Goal: Communication & Community: Participate in discussion

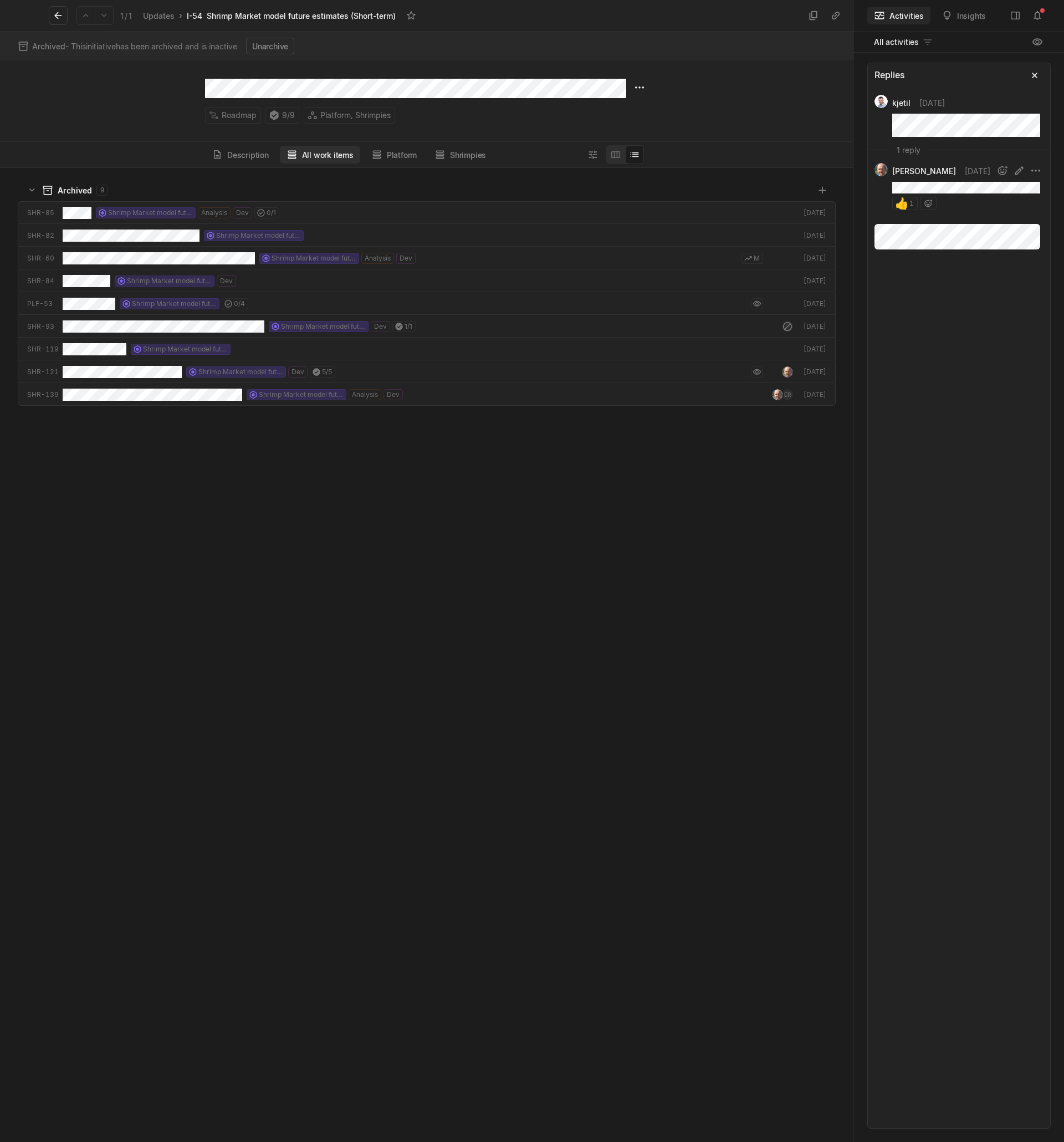
scroll to position [971, 850]
click at [1042, 14] on icon at bounding box center [1037, 15] width 11 height 11
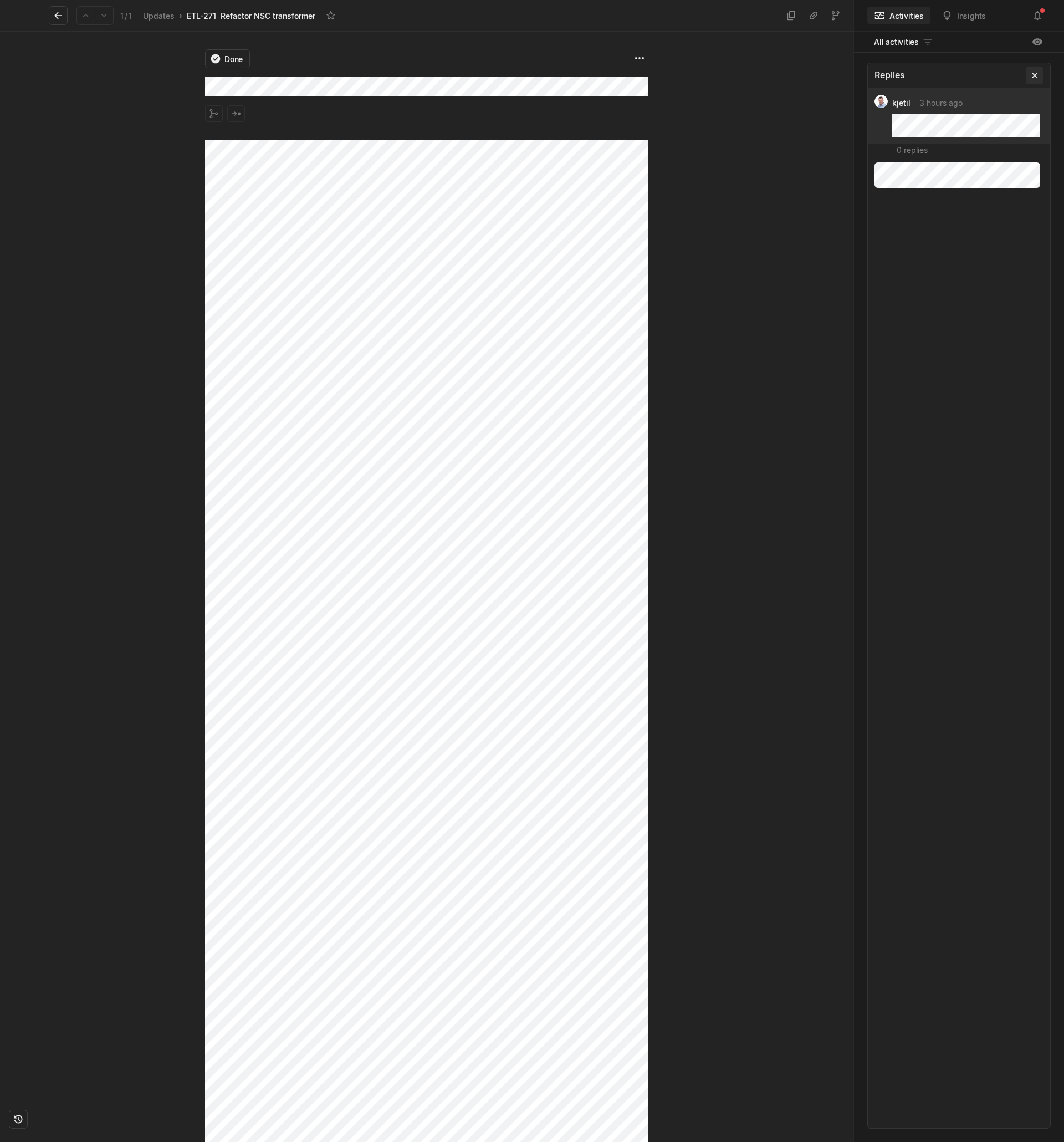
click at [1036, 75] on icon at bounding box center [1034, 75] width 11 height 11
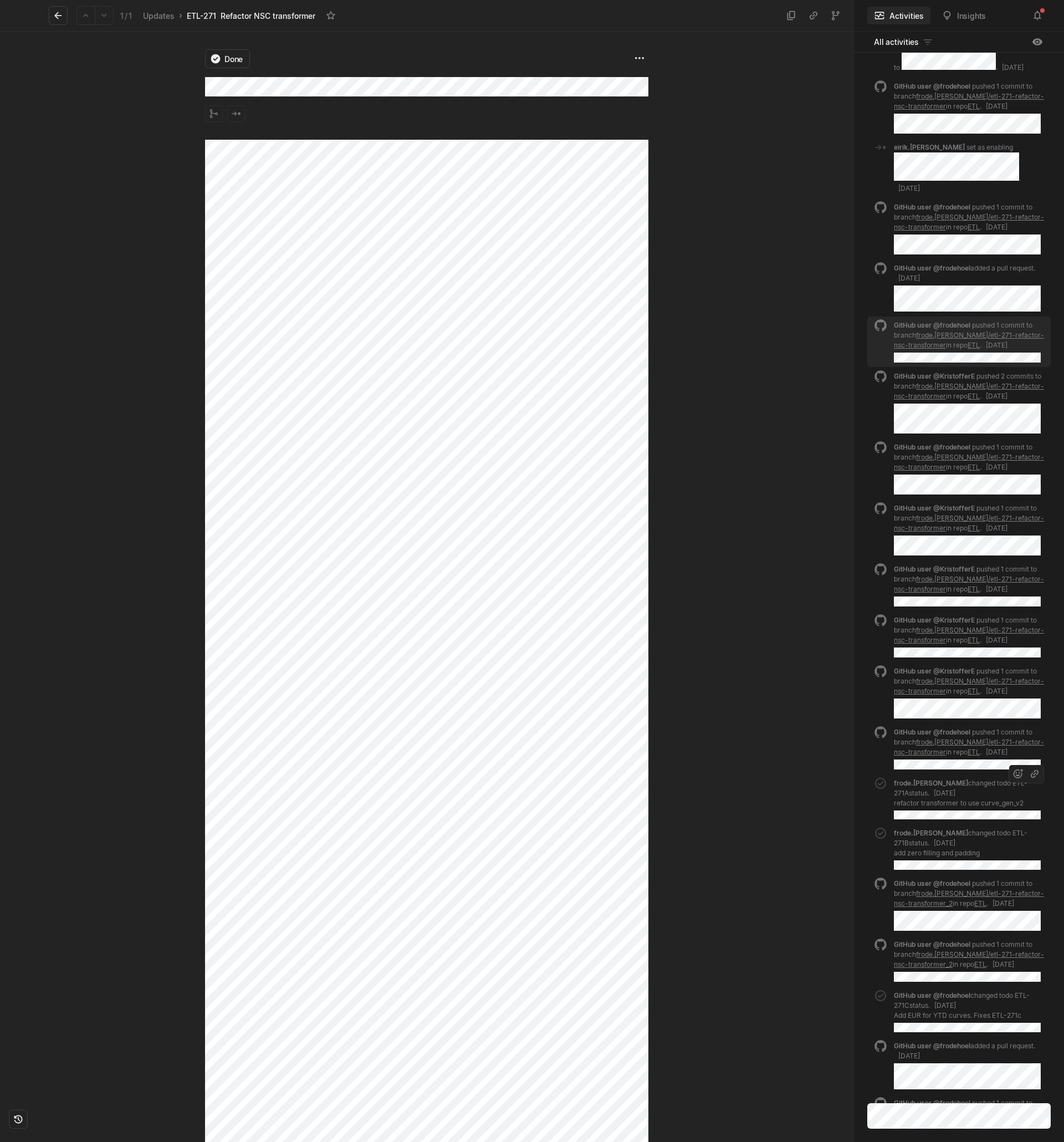
scroll to position [-938, 0]
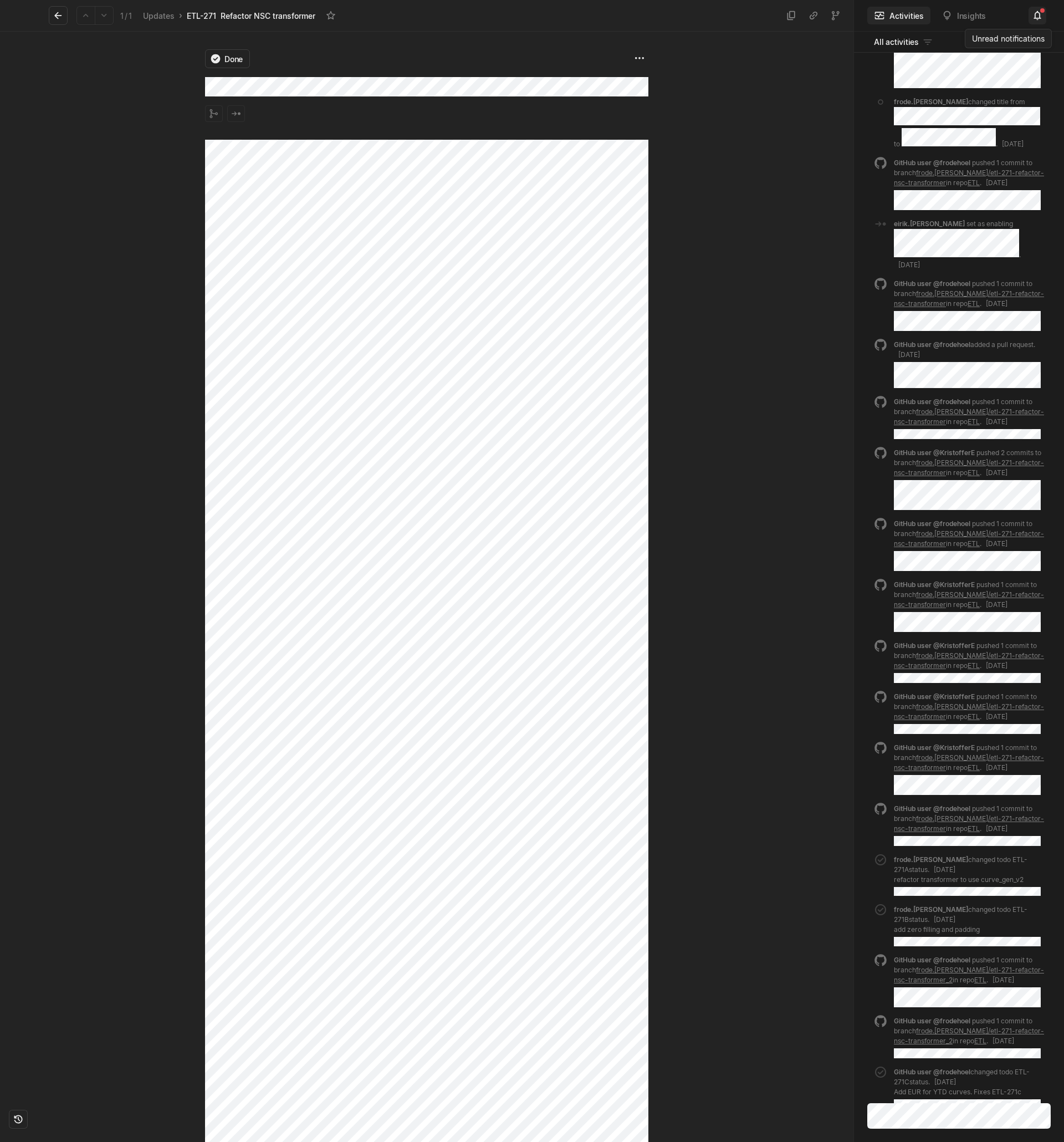
click at [1037, 11] on icon at bounding box center [1037, 16] width 7 height 9
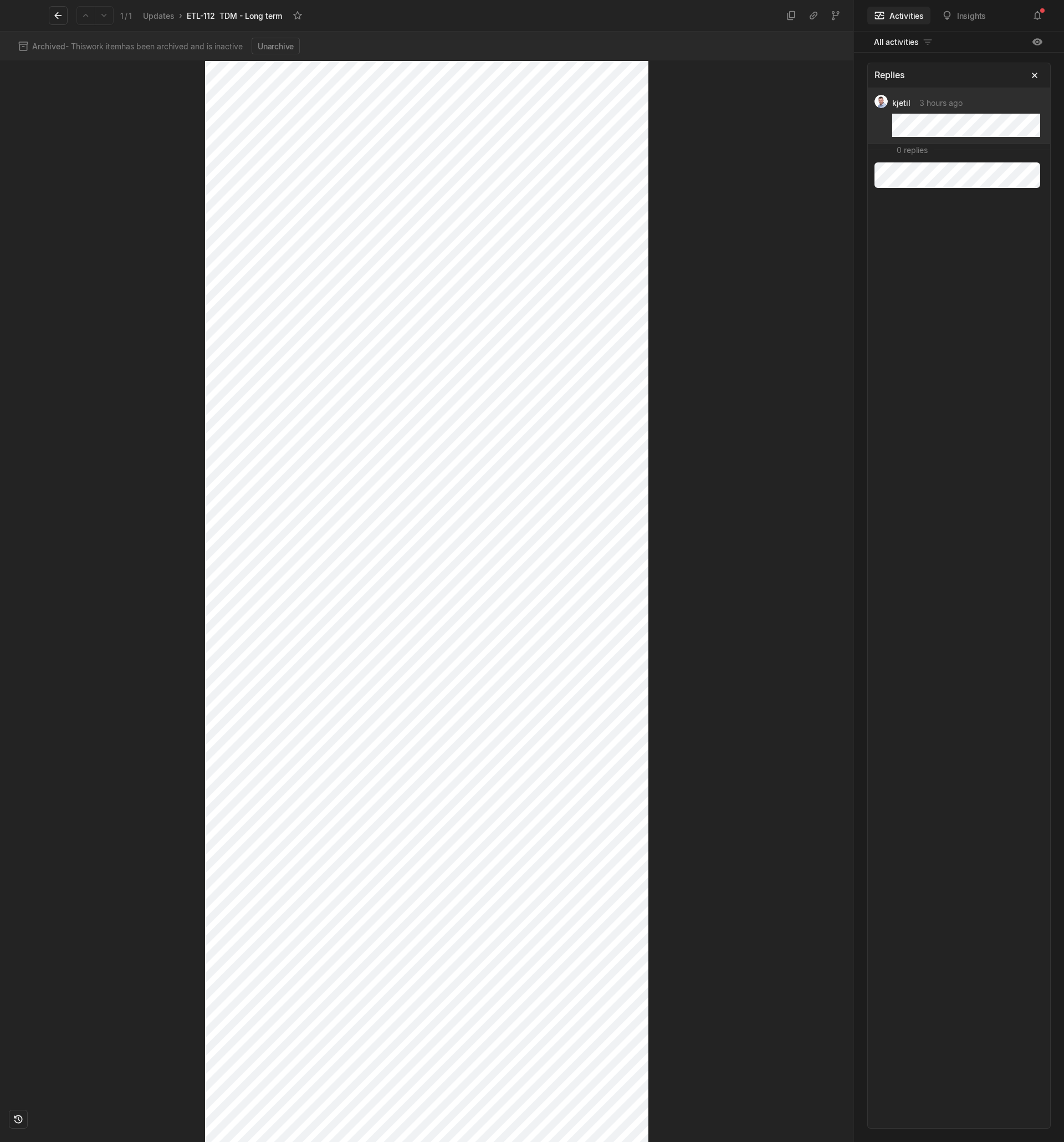
scroll to position [1502, 0]
click at [1033, 76] on icon at bounding box center [1034, 75] width 11 height 11
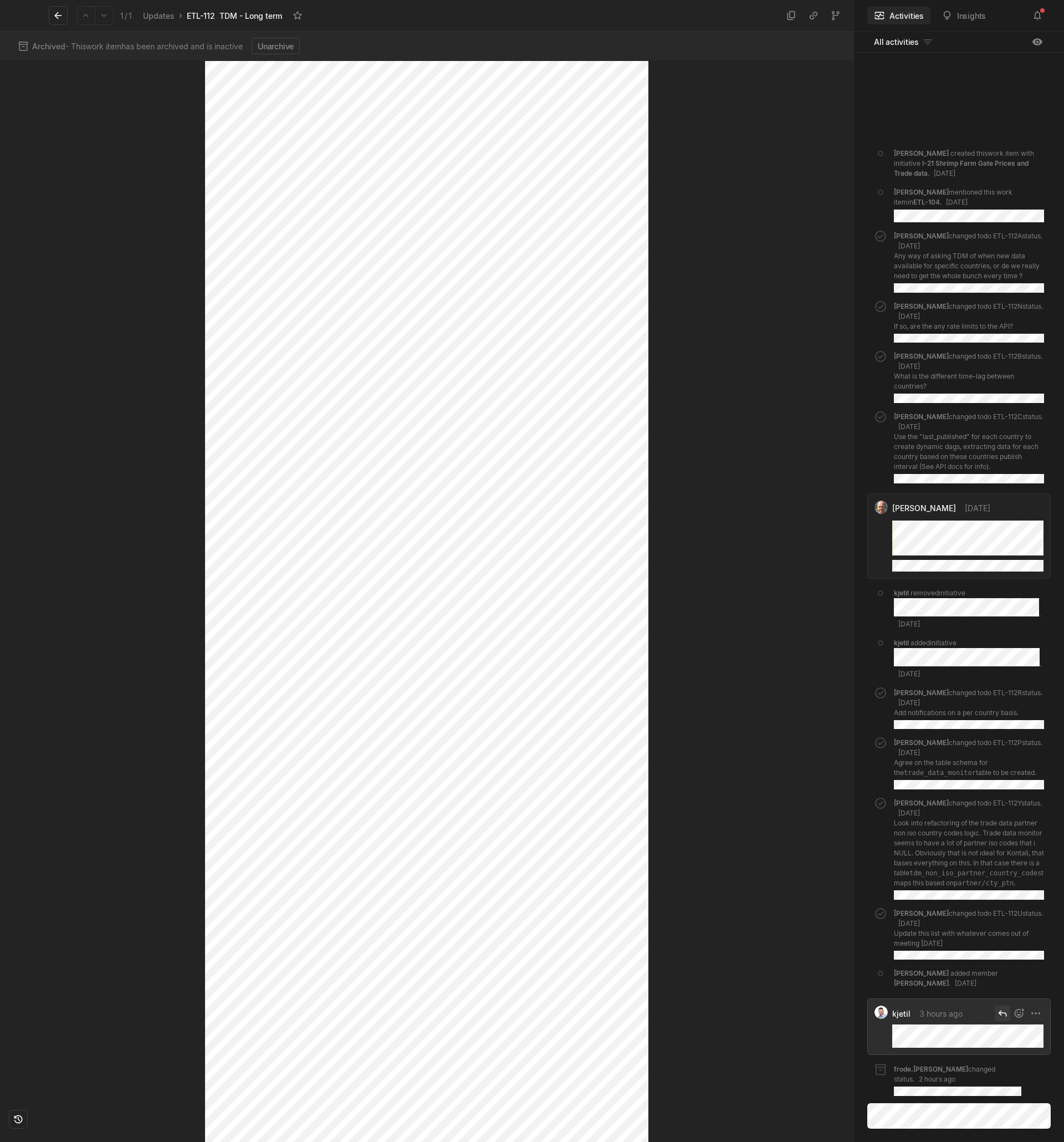
click at [998, 1019] on icon at bounding box center [1003, 1013] width 11 height 11
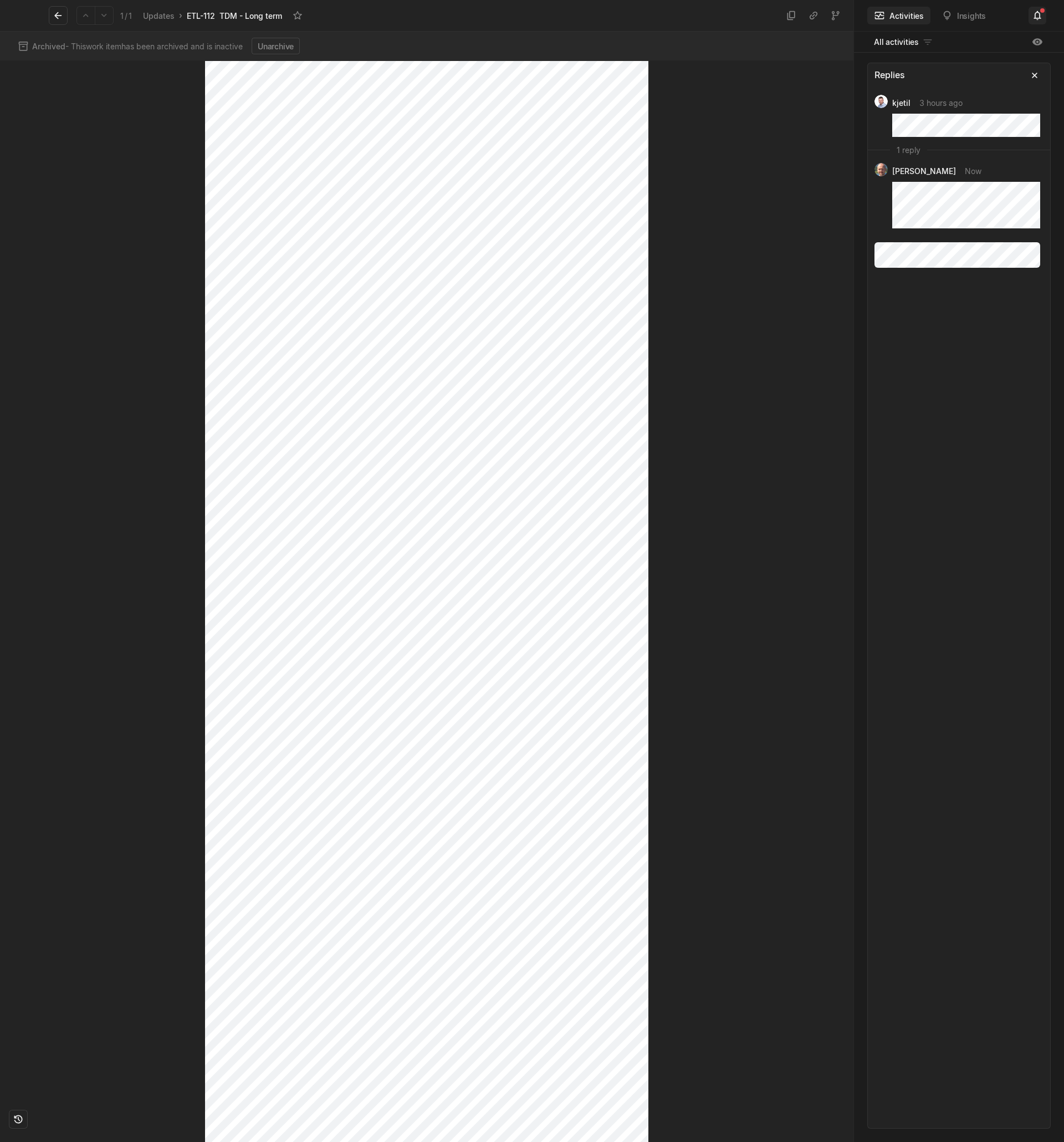
click at [1036, 19] on icon at bounding box center [1037, 15] width 11 height 11
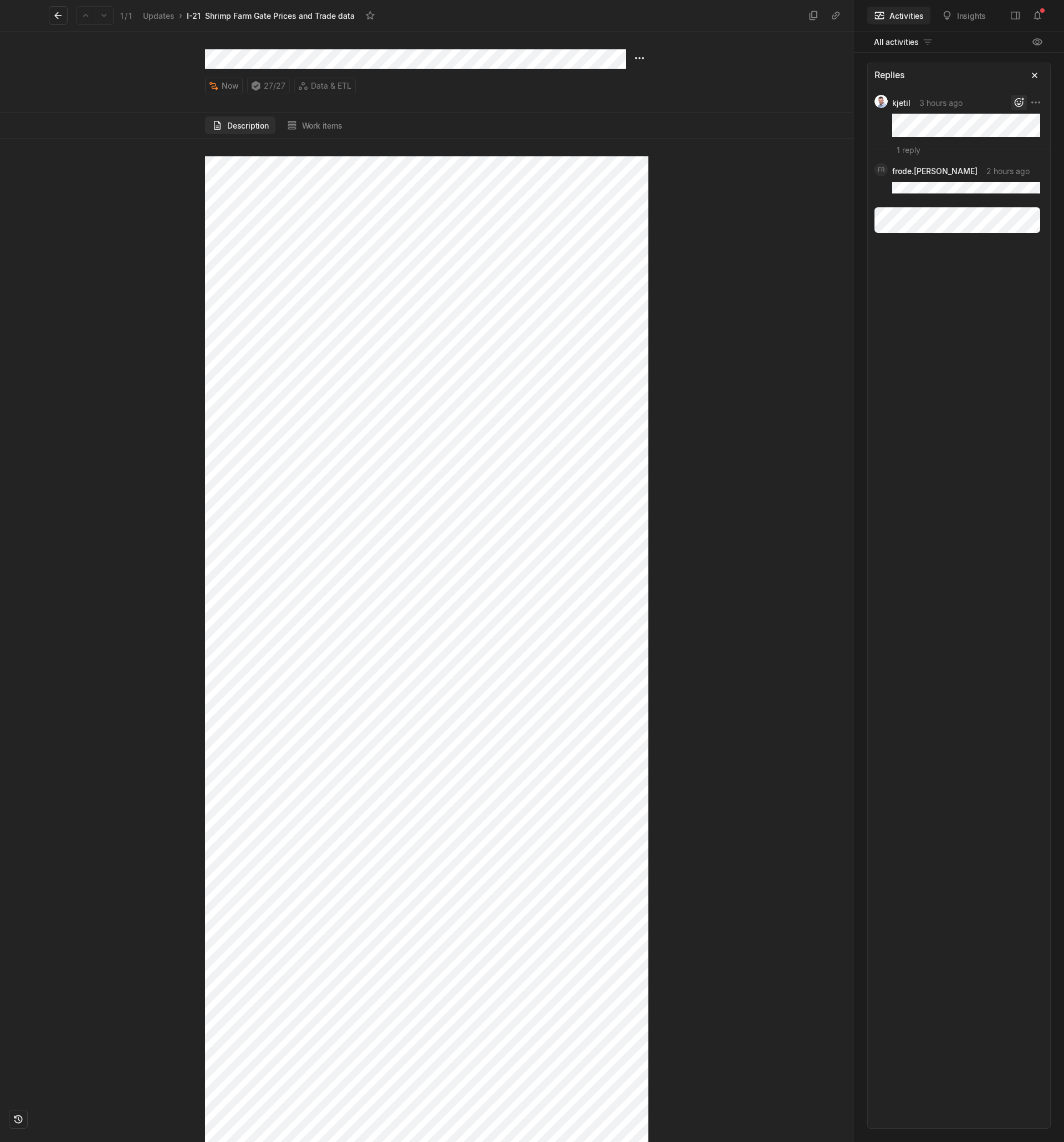
click at [1014, 103] on icon "button" at bounding box center [1019, 102] width 11 height 11
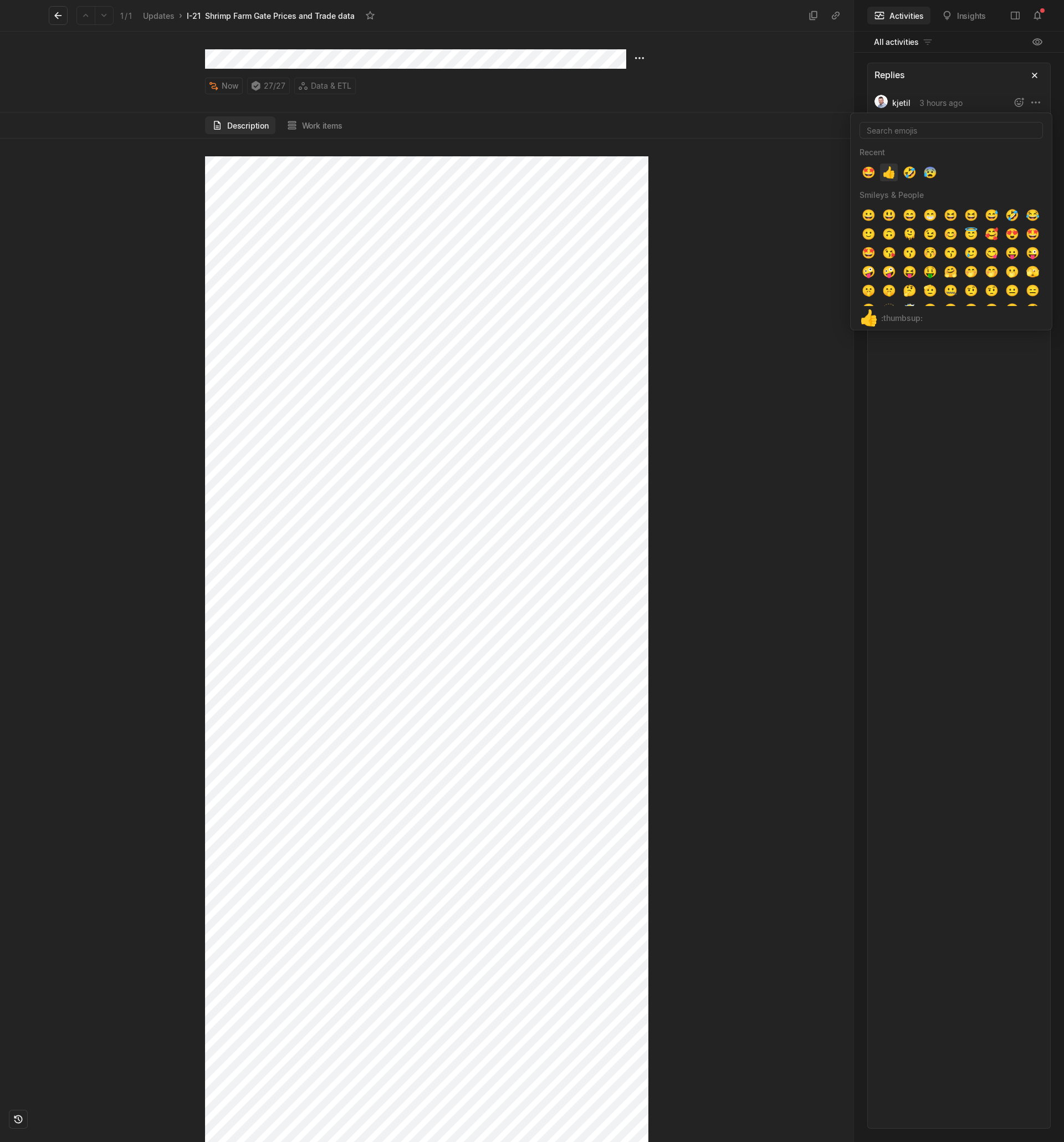
click at [892, 171] on span "👍" at bounding box center [889, 172] width 11 height 11
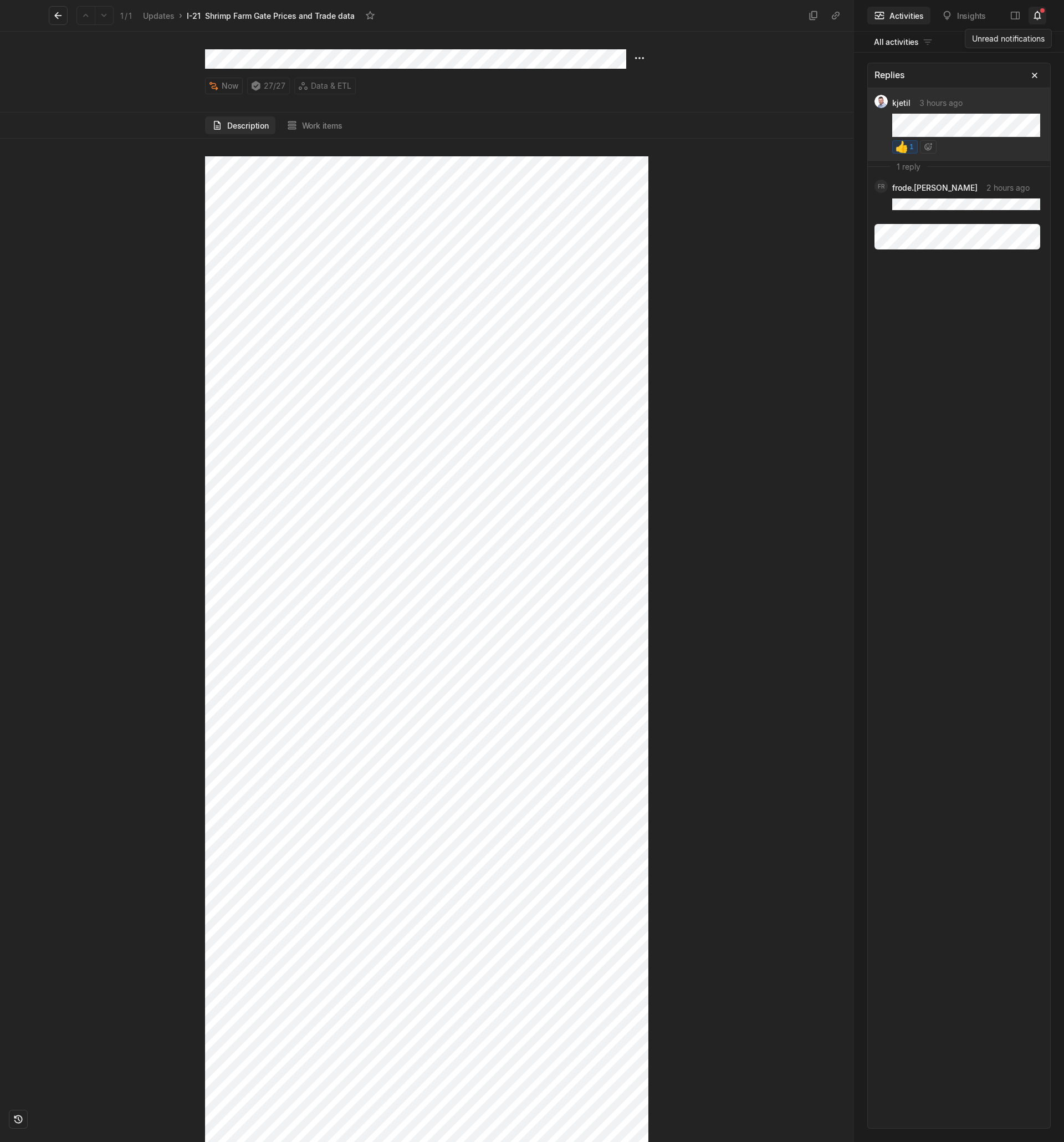
click at [1040, 16] on icon at bounding box center [1037, 16] width 7 height 9
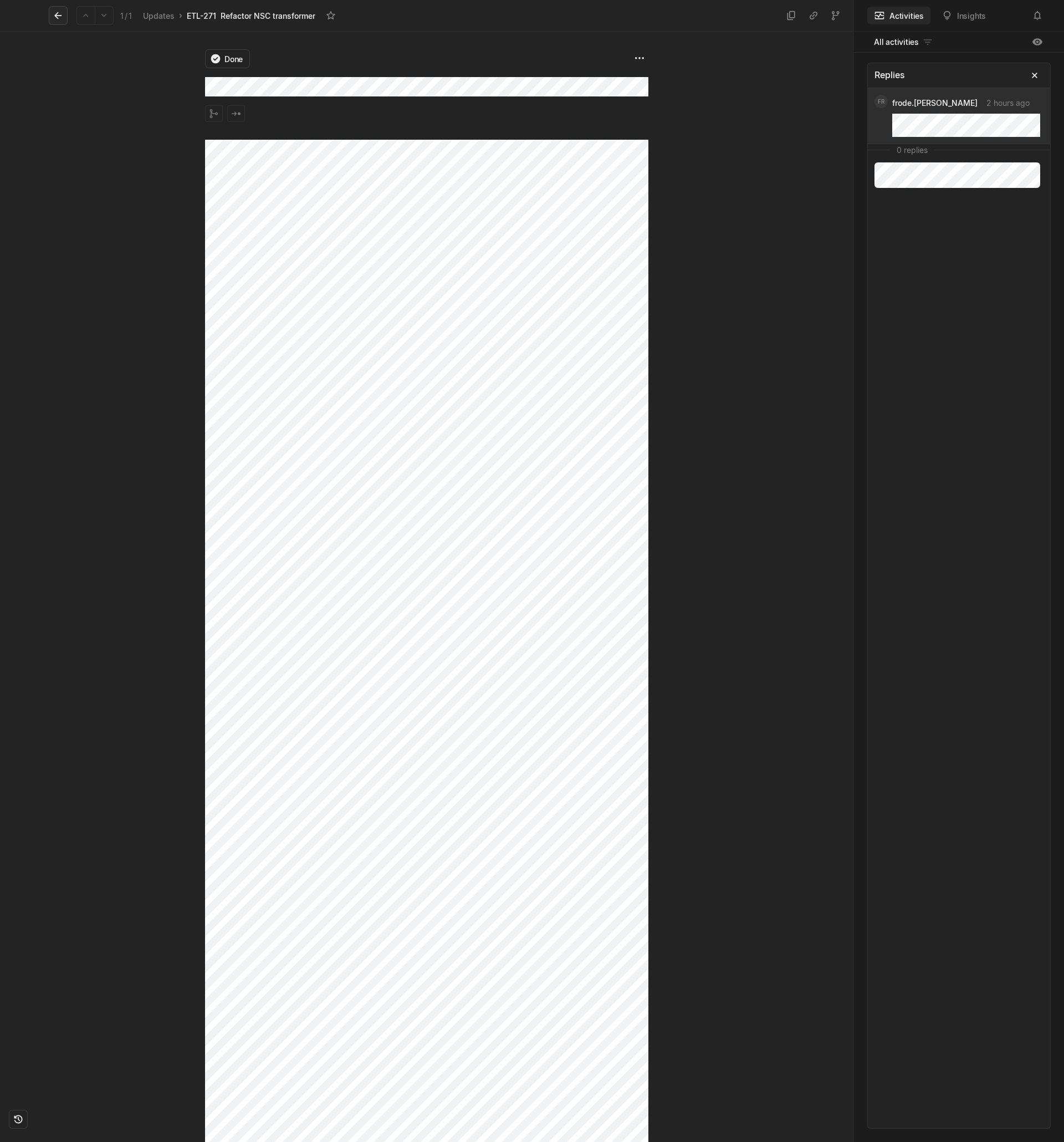
click at [58, 14] on icon at bounding box center [58, 15] width 11 height 11
